Goal: Find specific page/section: Find specific page/section

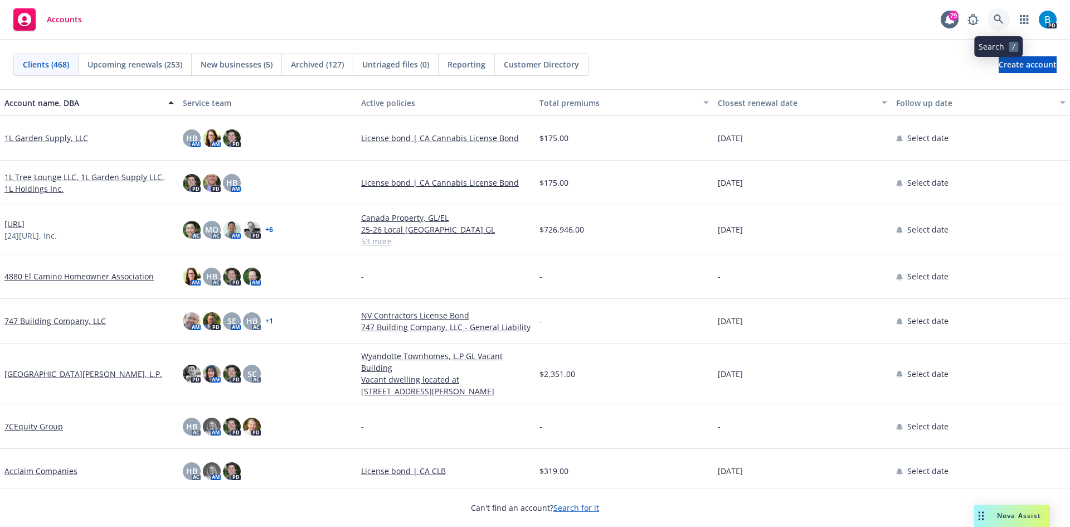
click at [998, 19] on icon at bounding box center [999, 19] width 10 height 10
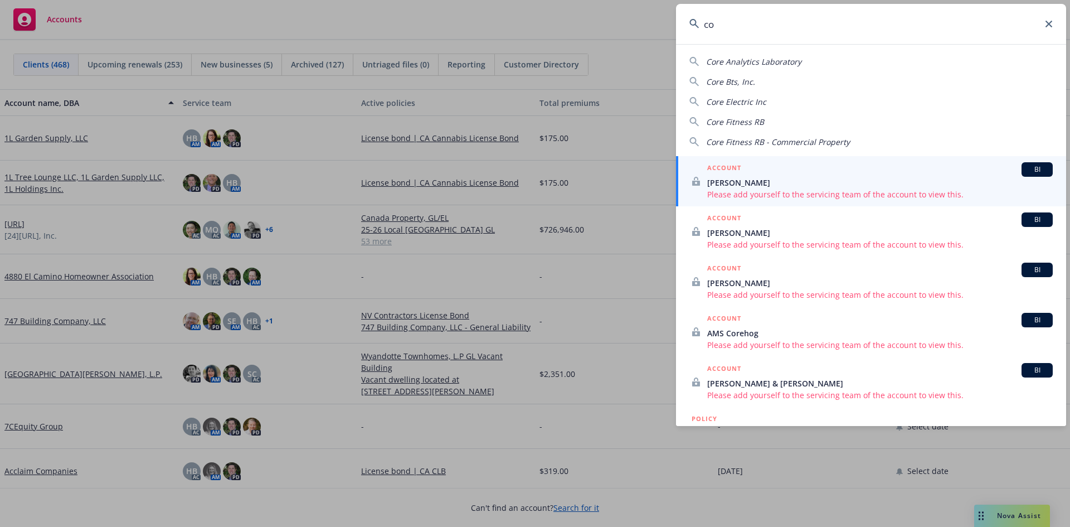
type input "c"
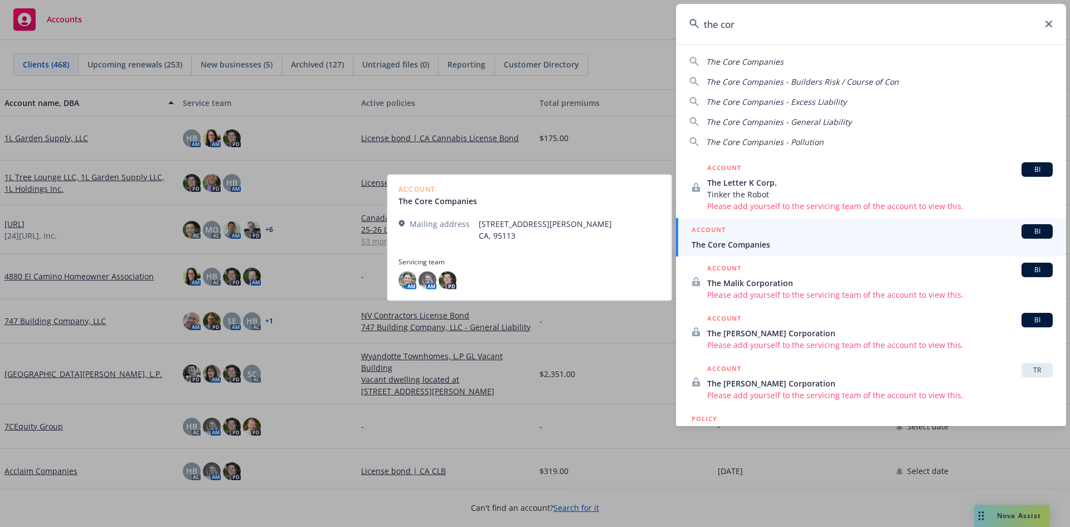
type input "the cor"
click at [753, 234] on div "ACCOUNT BI" at bounding box center [872, 231] width 361 height 14
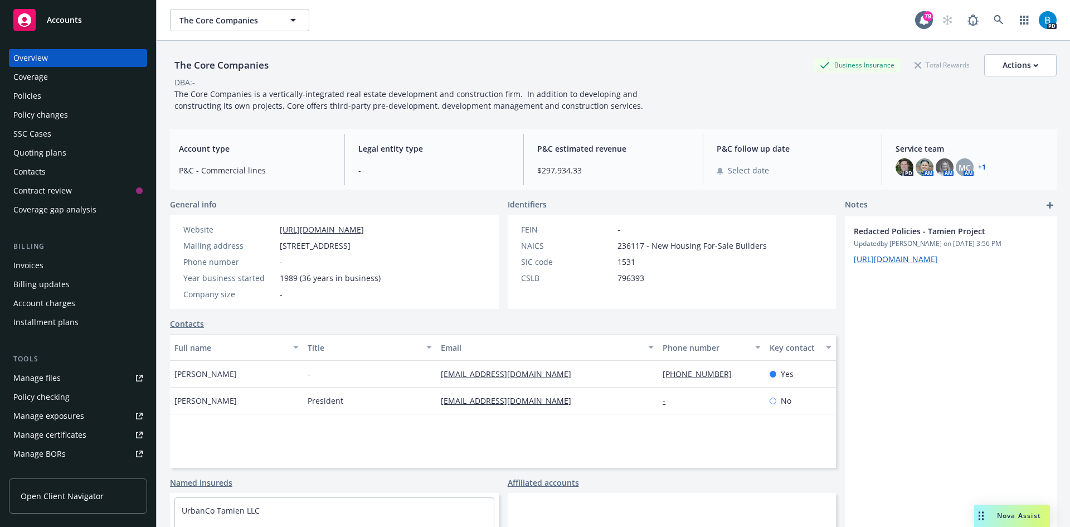
click at [31, 95] on div "Policies" at bounding box center [27, 96] width 28 height 18
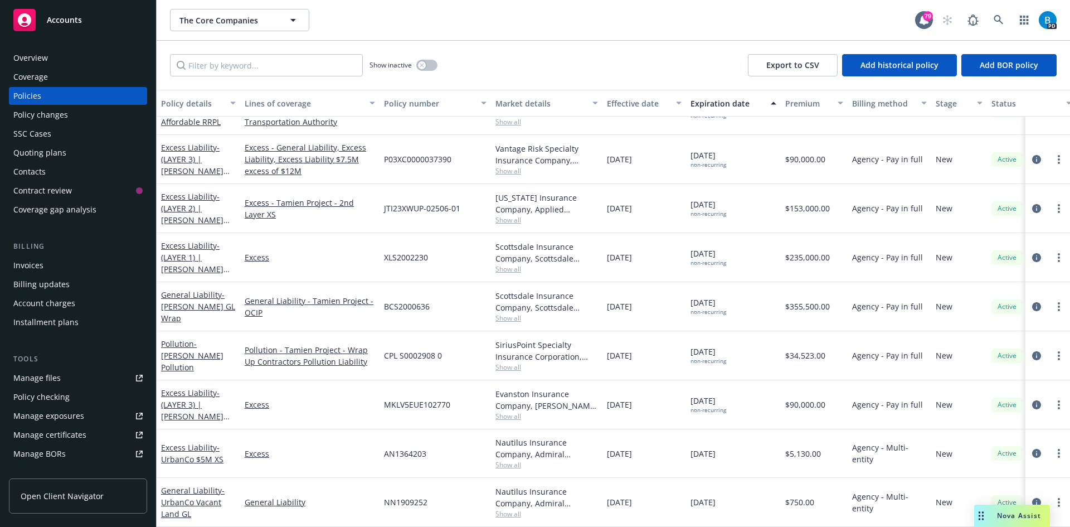
scroll to position [88, 0]
